Goal: Complete application form

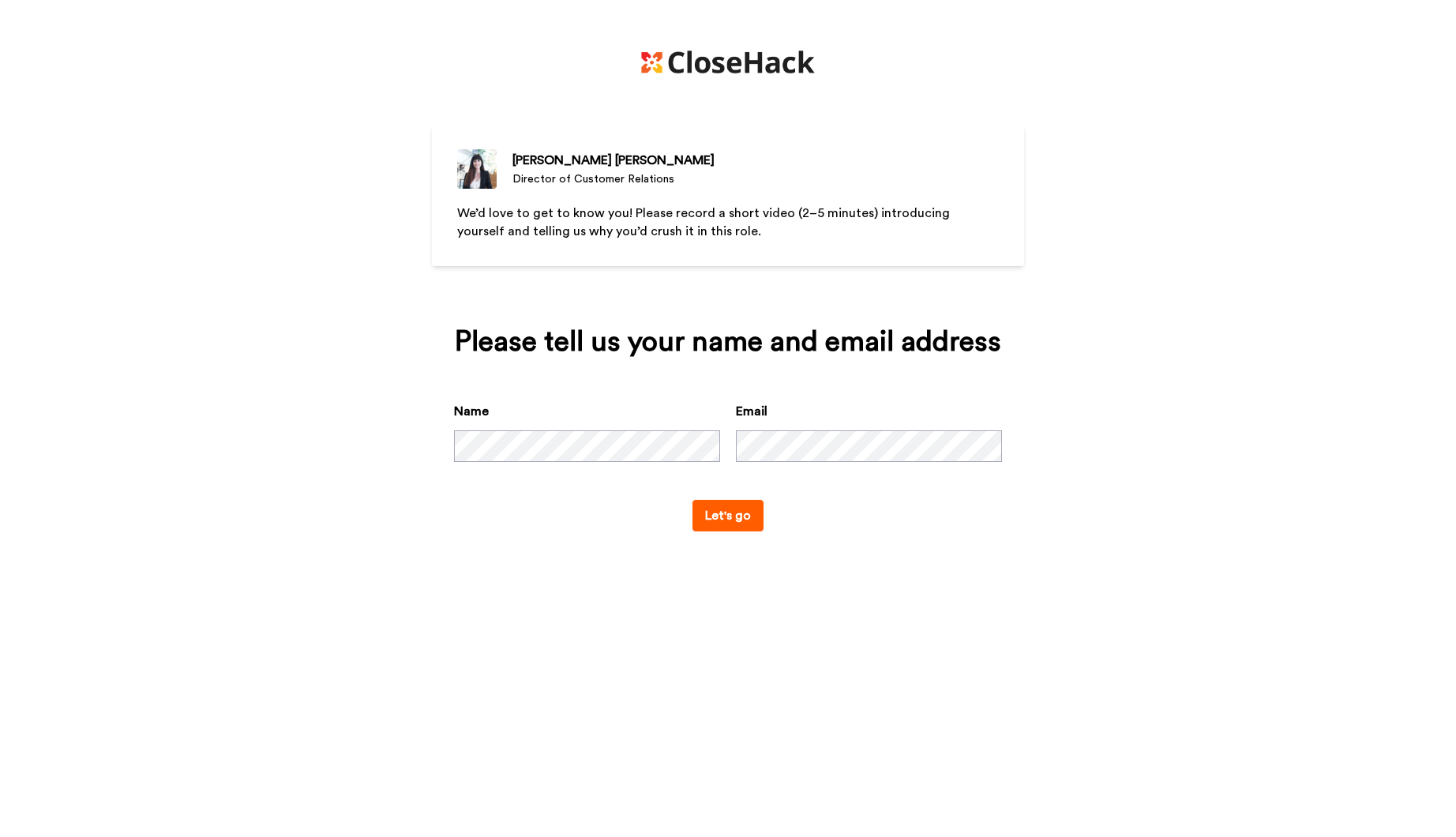
click at [719, 516] on button "Let's go" at bounding box center [728, 516] width 71 height 32
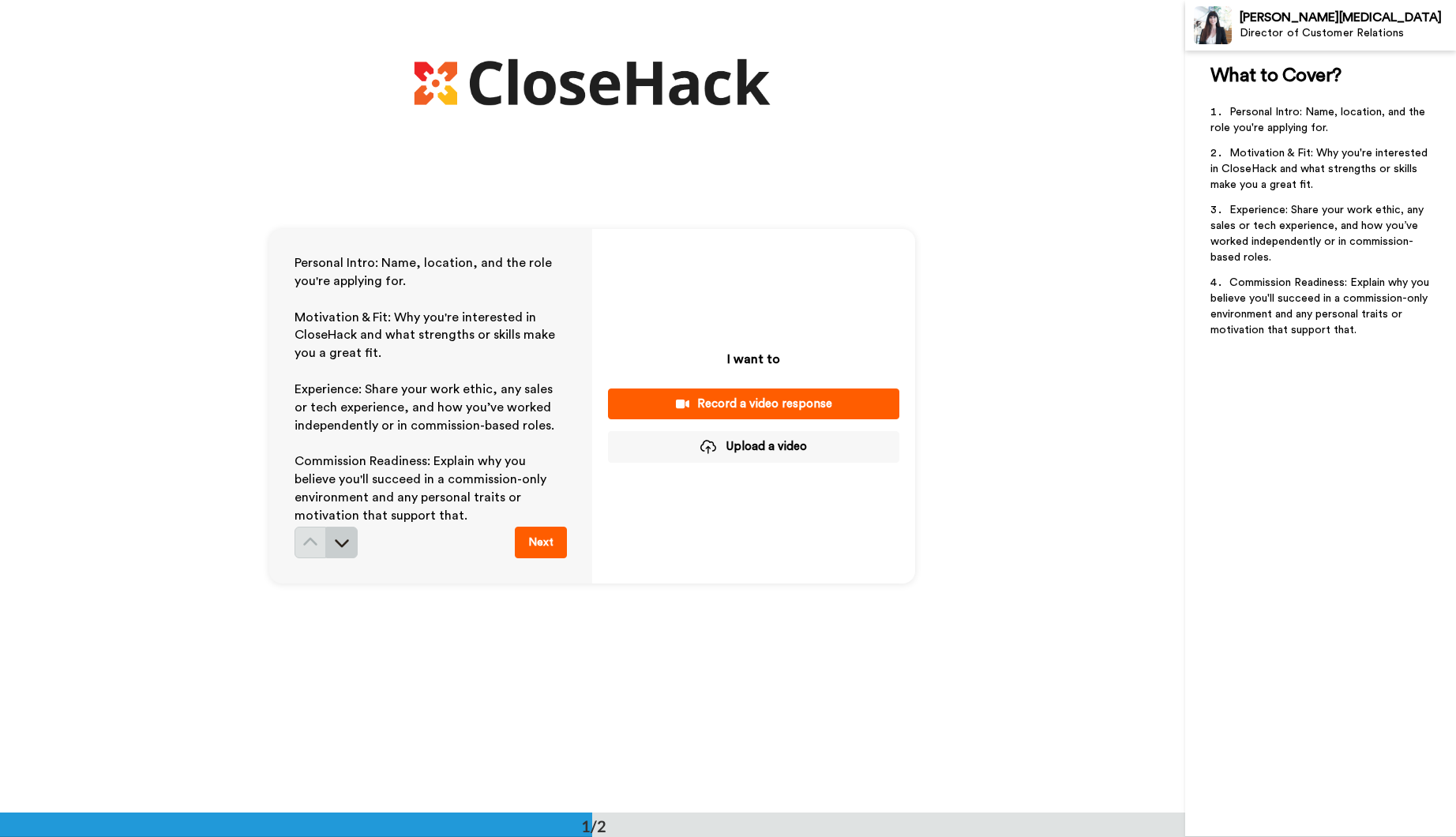
click at [338, 540] on icon at bounding box center [342, 543] width 16 height 16
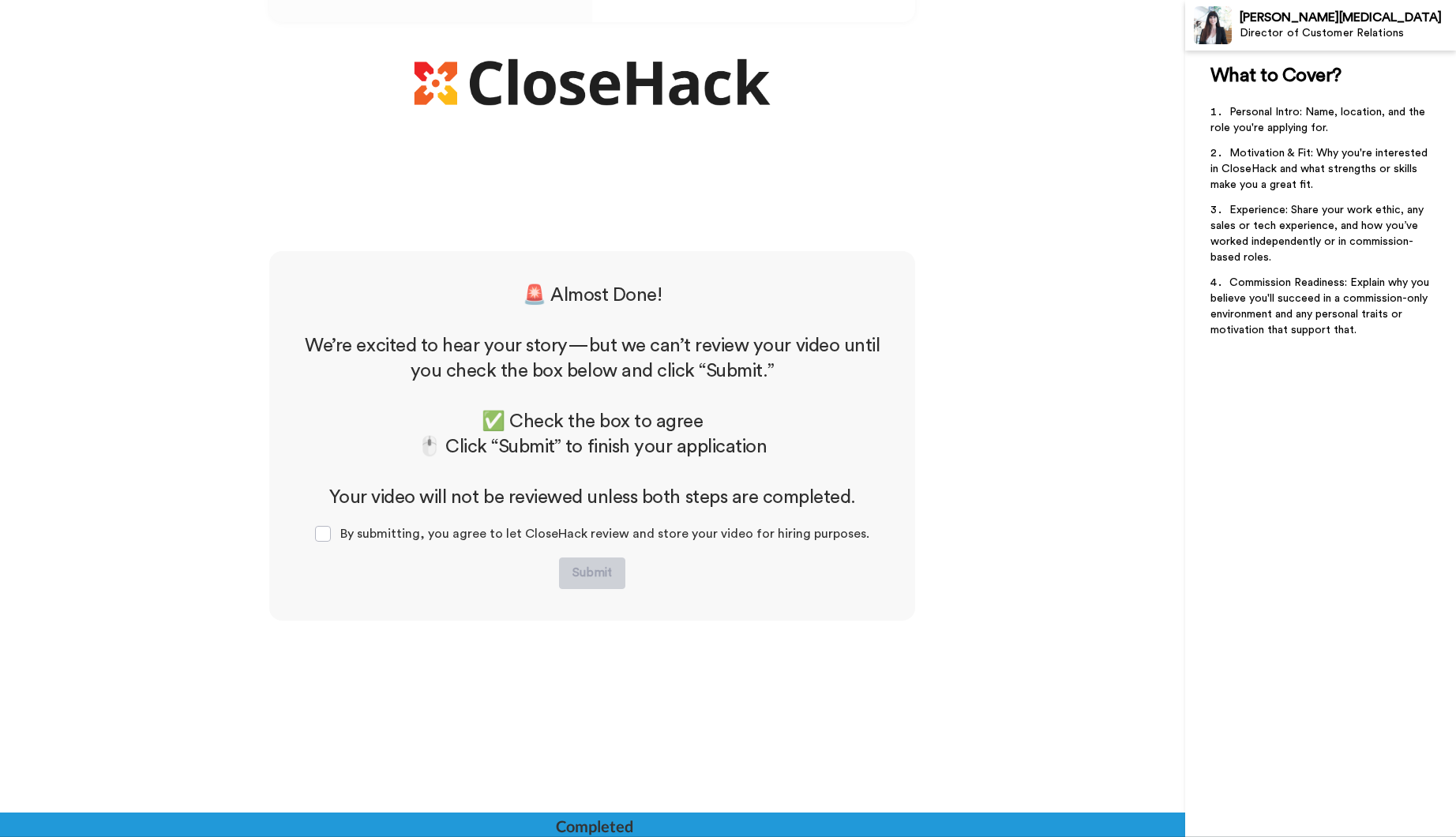
scroll to position [590, 0]
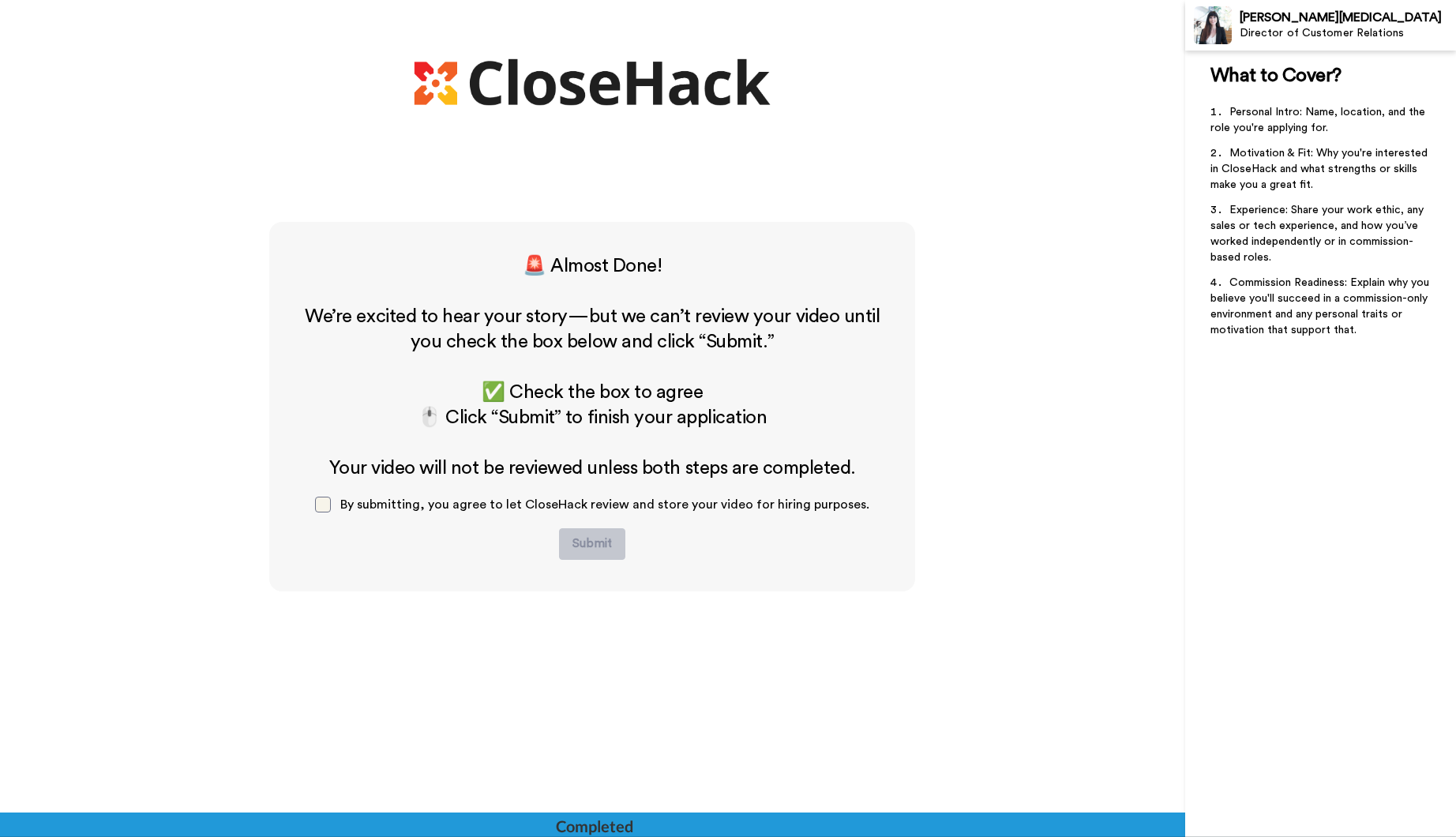
click at [329, 508] on span at bounding box center [323, 505] width 16 height 16
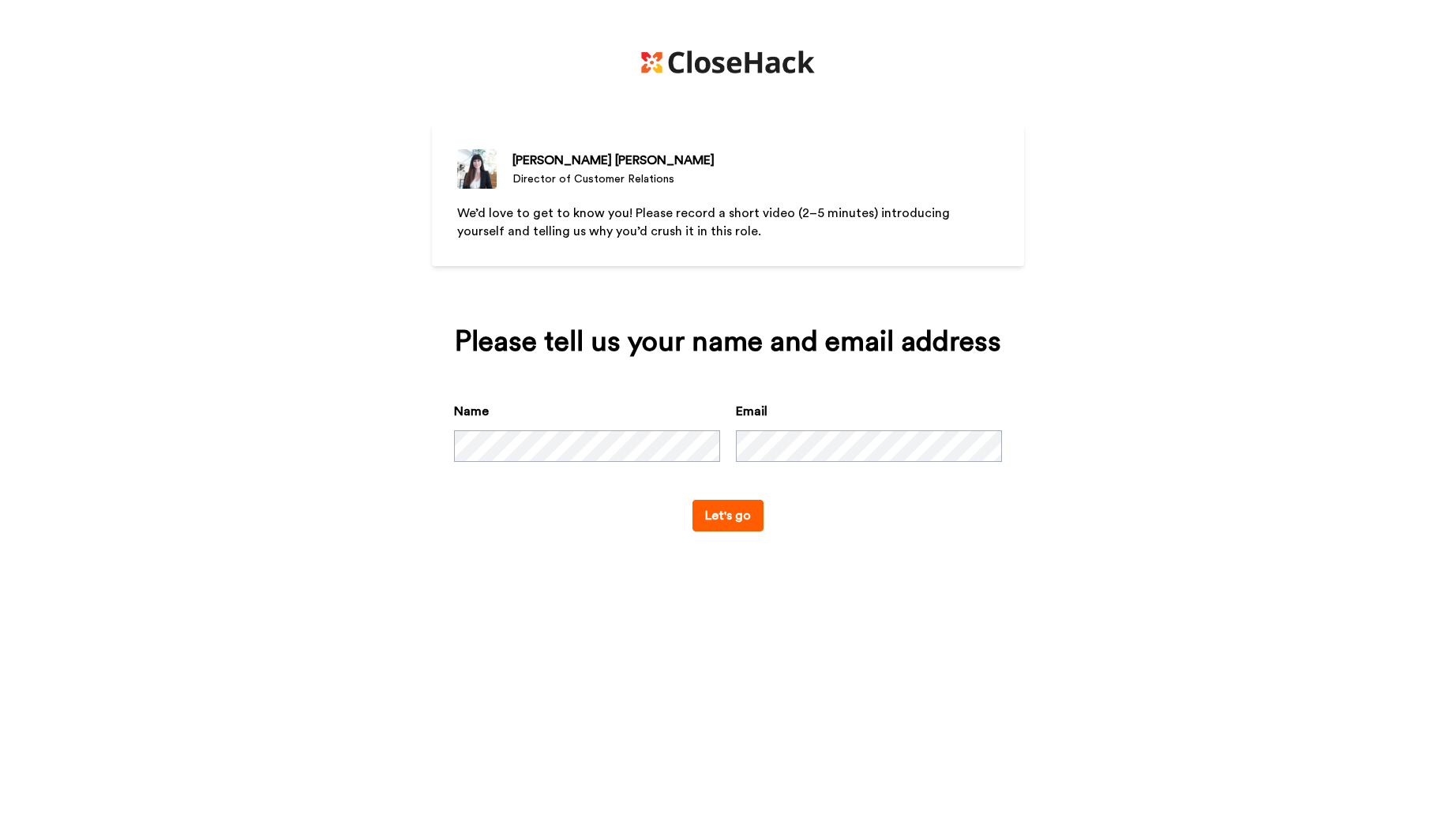
click at [716, 514] on button "Let's go" at bounding box center [728, 516] width 71 height 32
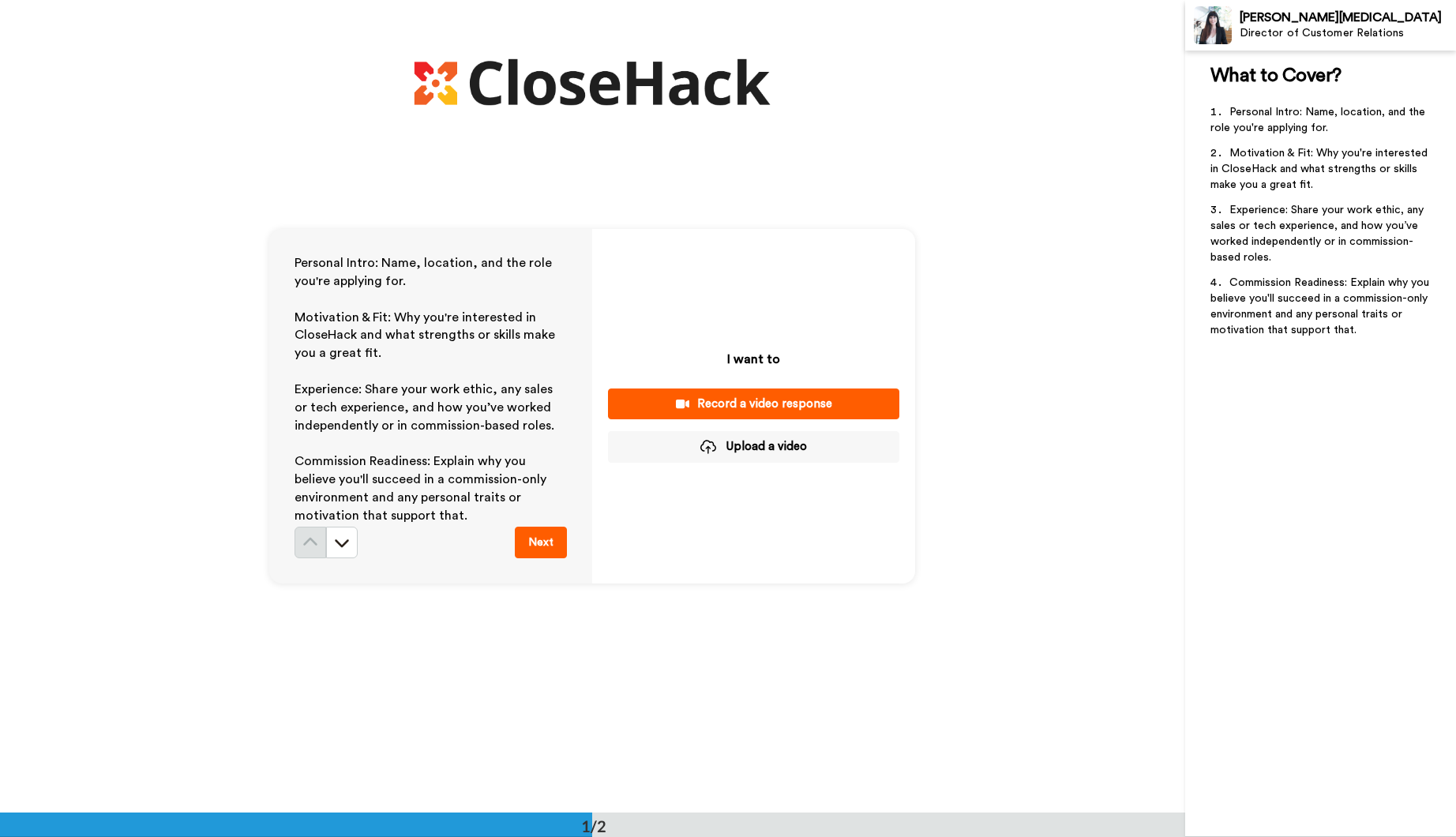
click at [761, 401] on div "Record a video response" at bounding box center [753, 403] width 266 height 17
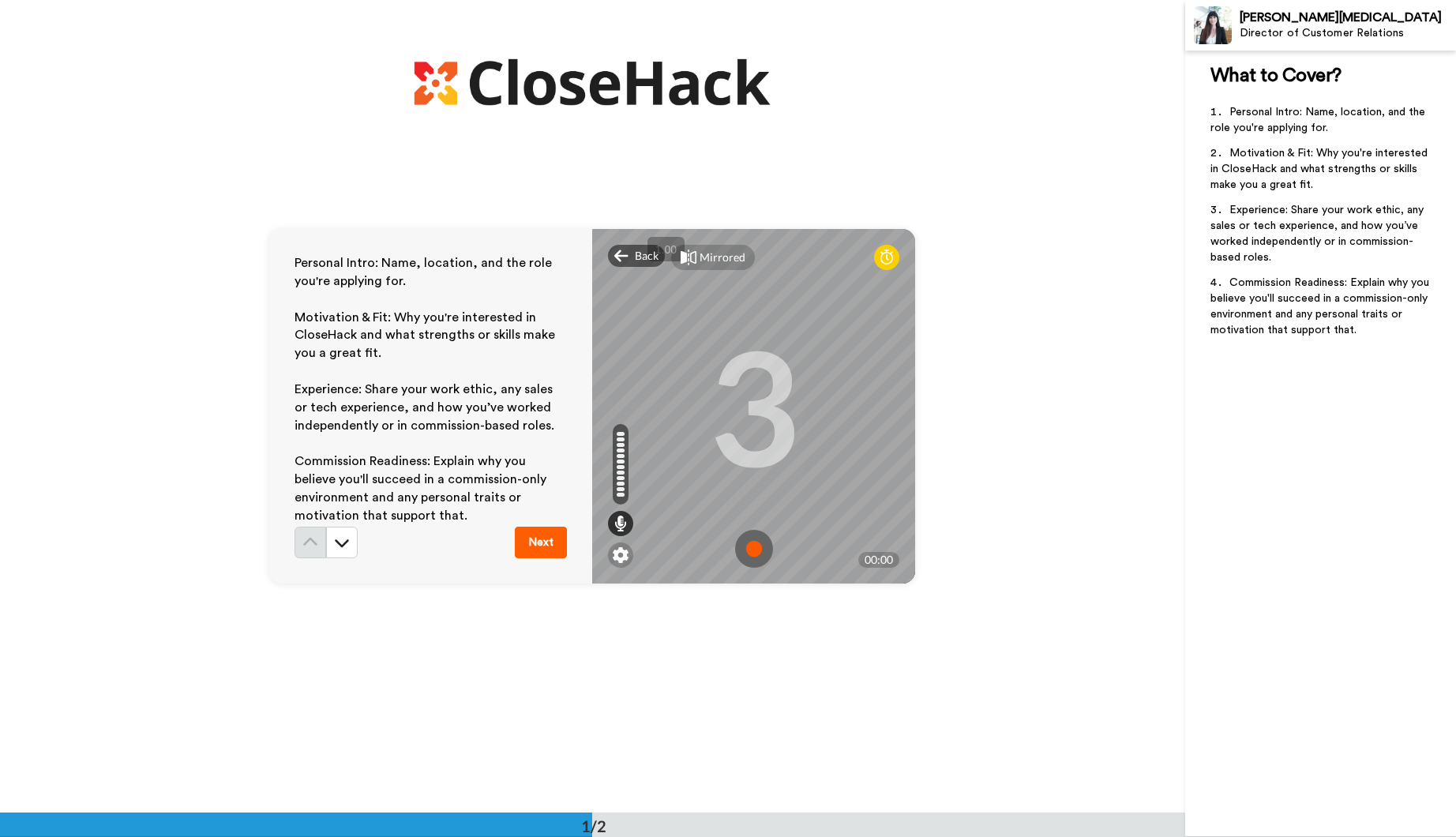
click at [749, 546] on img at bounding box center [754, 549] width 38 height 38
click at [755, 550] on img at bounding box center [754, 549] width 38 height 38
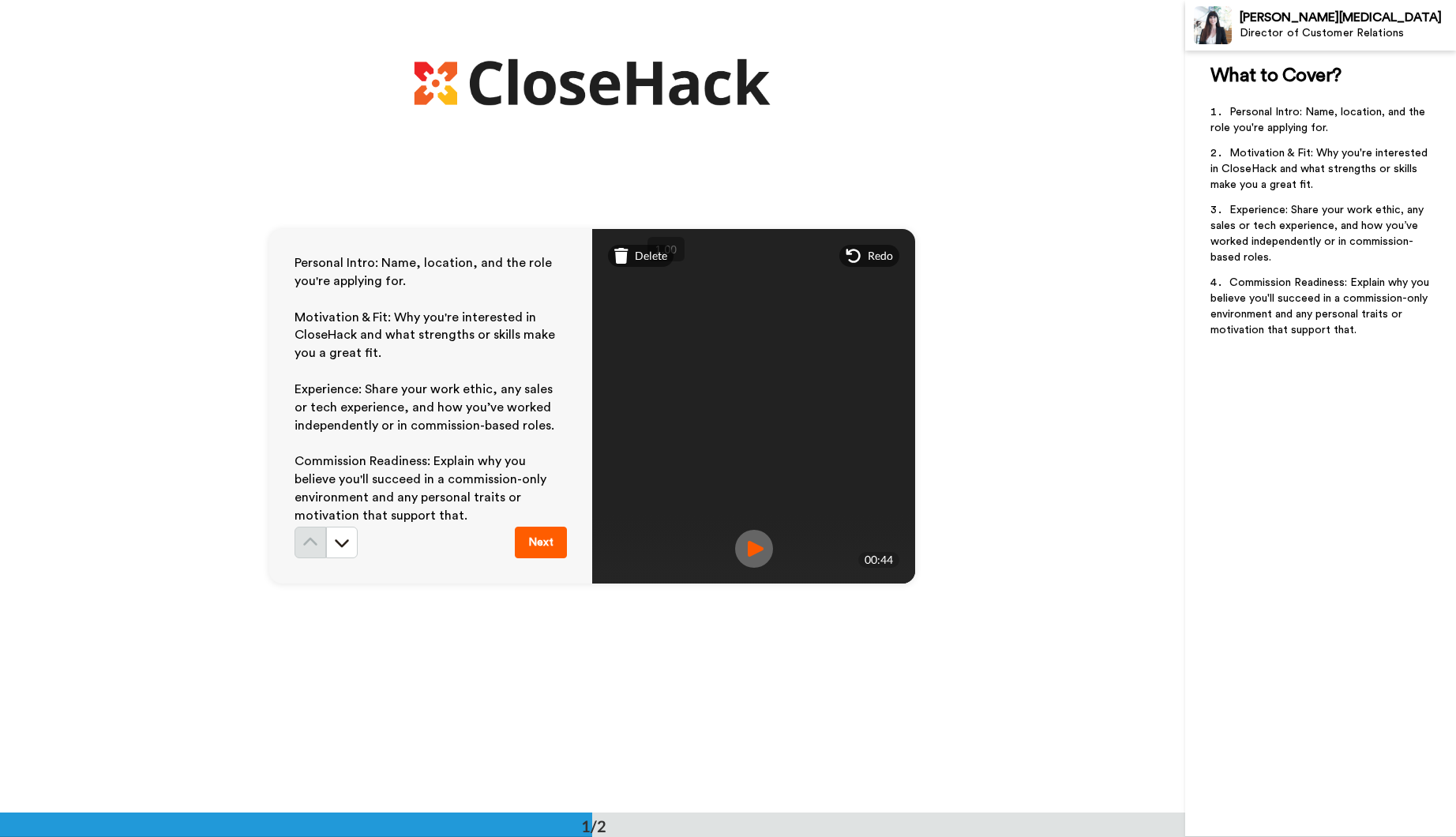
click at [534, 536] on button "Next" at bounding box center [541, 543] width 52 height 32
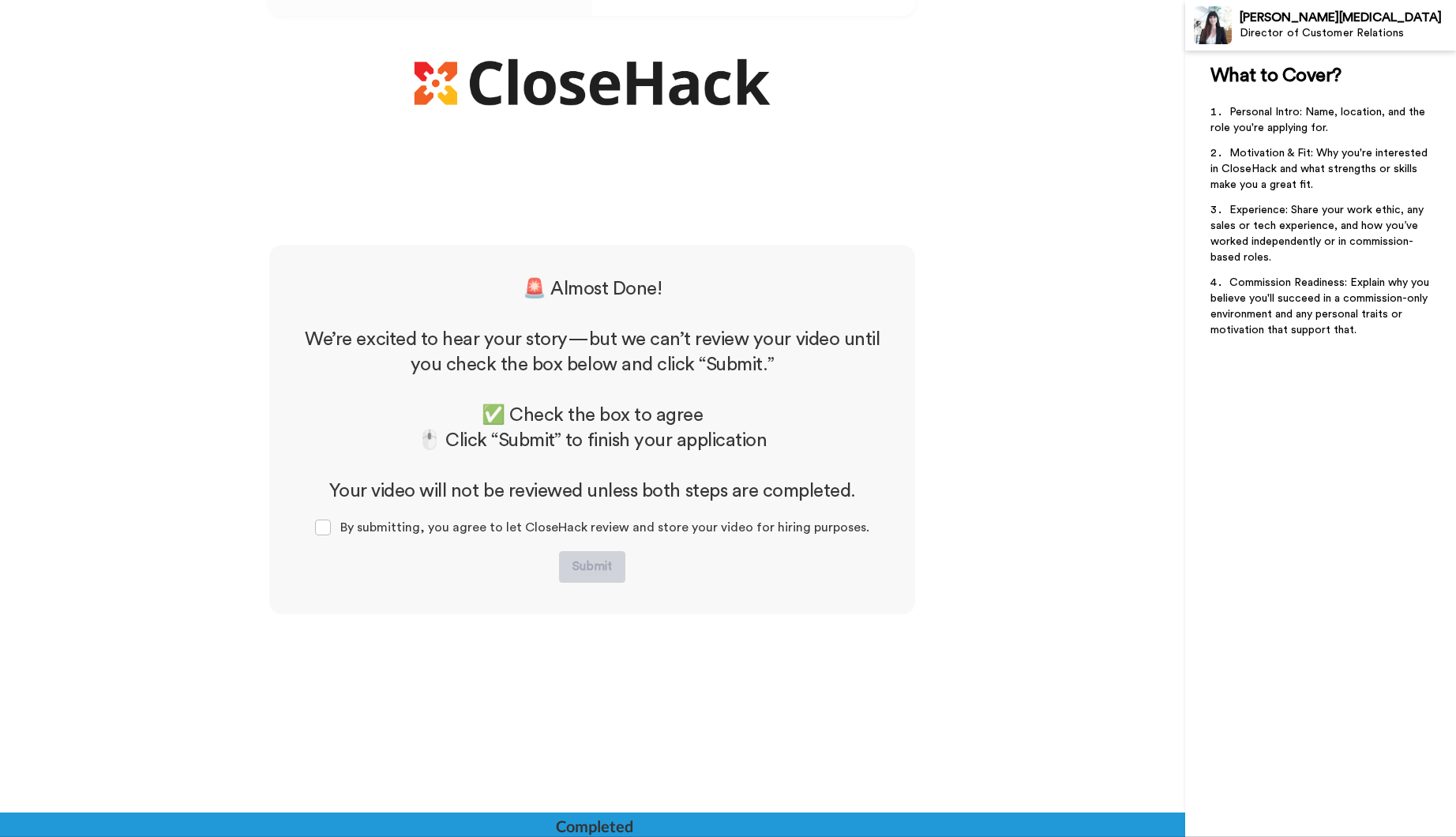
scroll to position [590, 0]
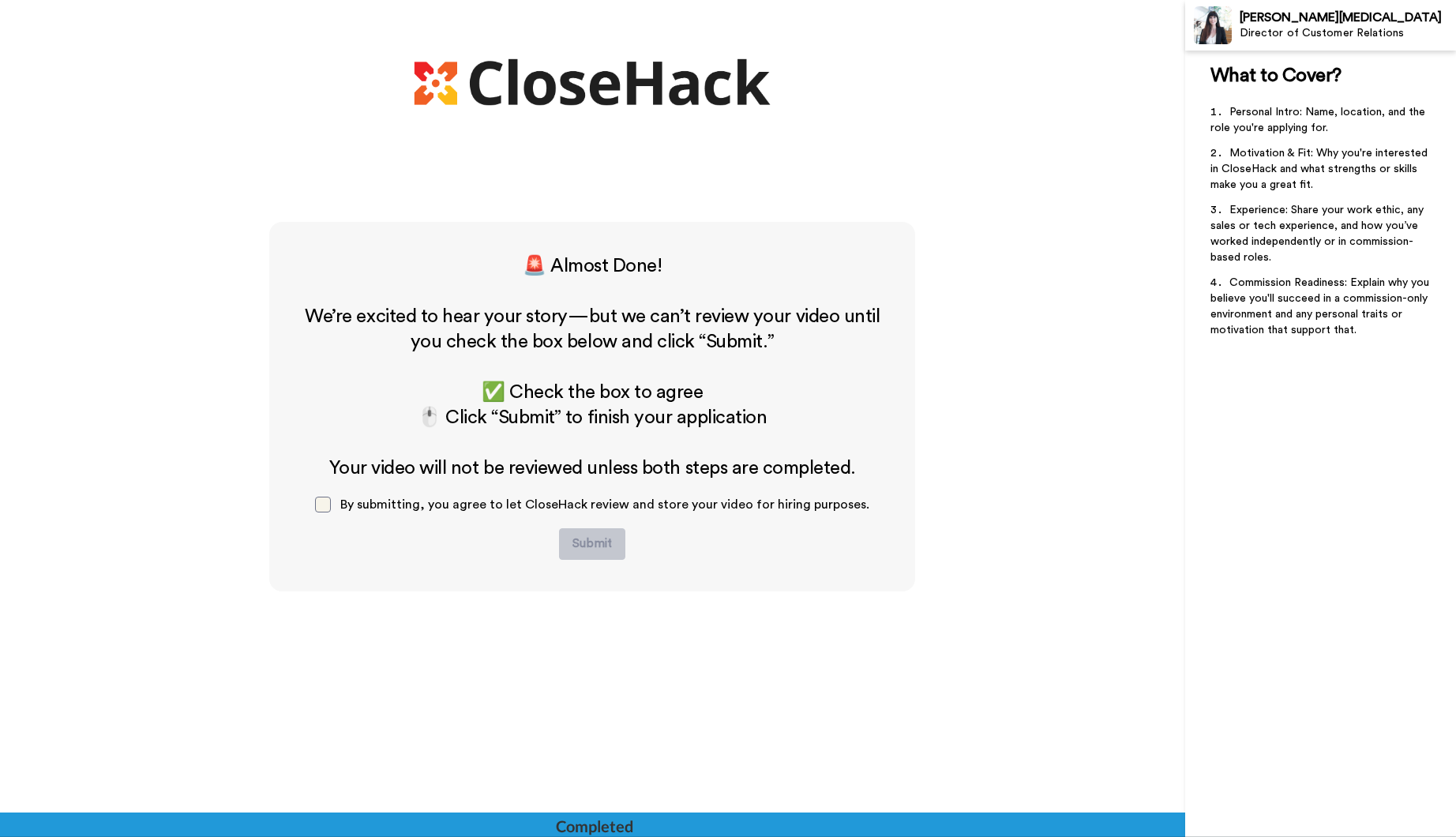
click at [326, 509] on span at bounding box center [323, 505] width 16 height 16
click at [589, 540] on button "Submit" at bounding box center [592, 544] width 67 height 32
